Goal: Transaction & Acquisition: Download file/media

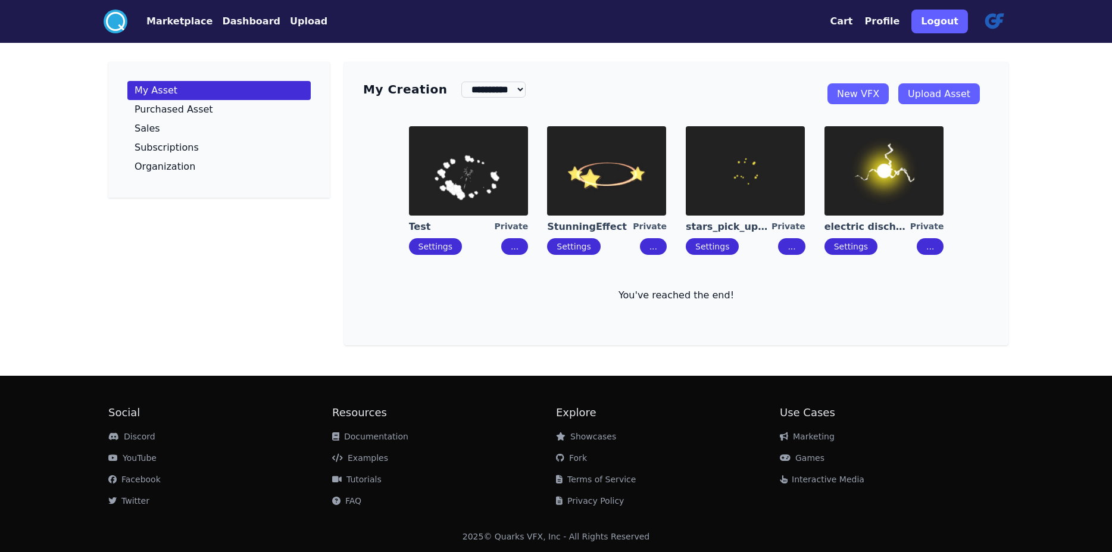
click at [146, 28] on button "Marketplace" at bounding box center [179, 21] width 66 height 14
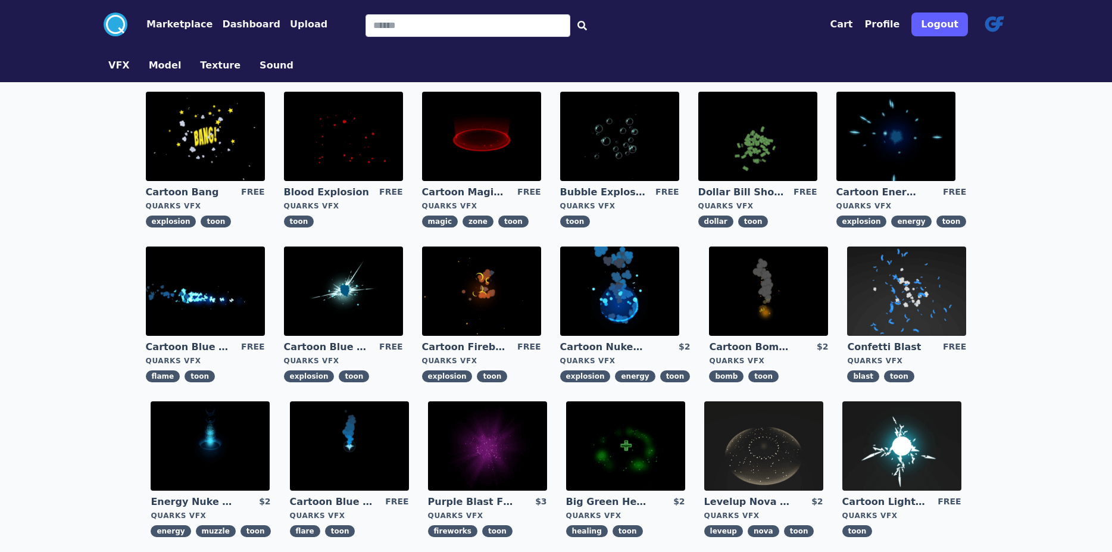
click at [842, 470] on img at bounding box center [901, 445] width 119 height 89
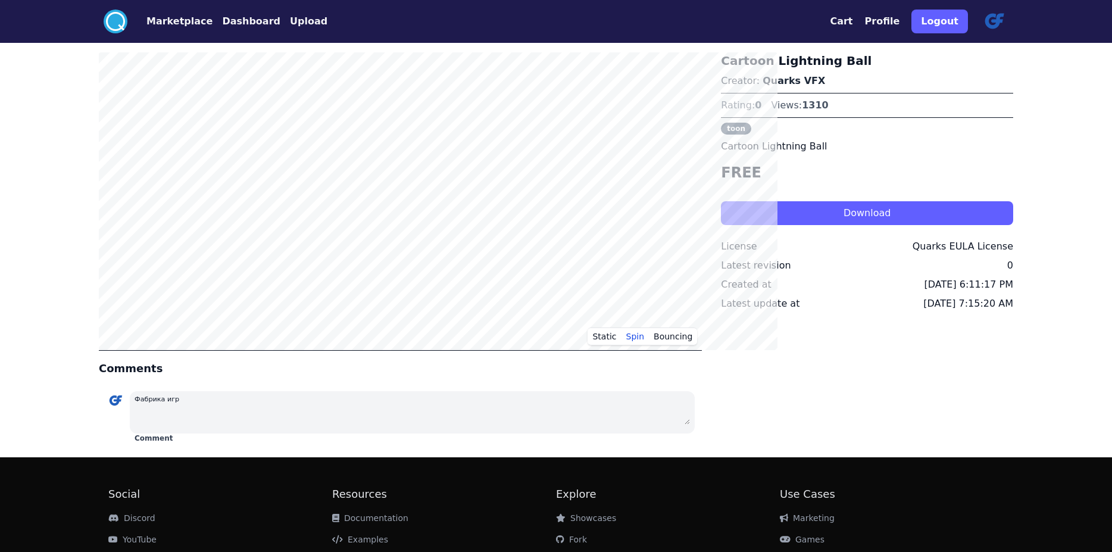
click at [808, 225] on button "Download" at bounding box center [867, 213] width 292 height 24
